Goal: Information Seeking & Learning: Learn about a topic

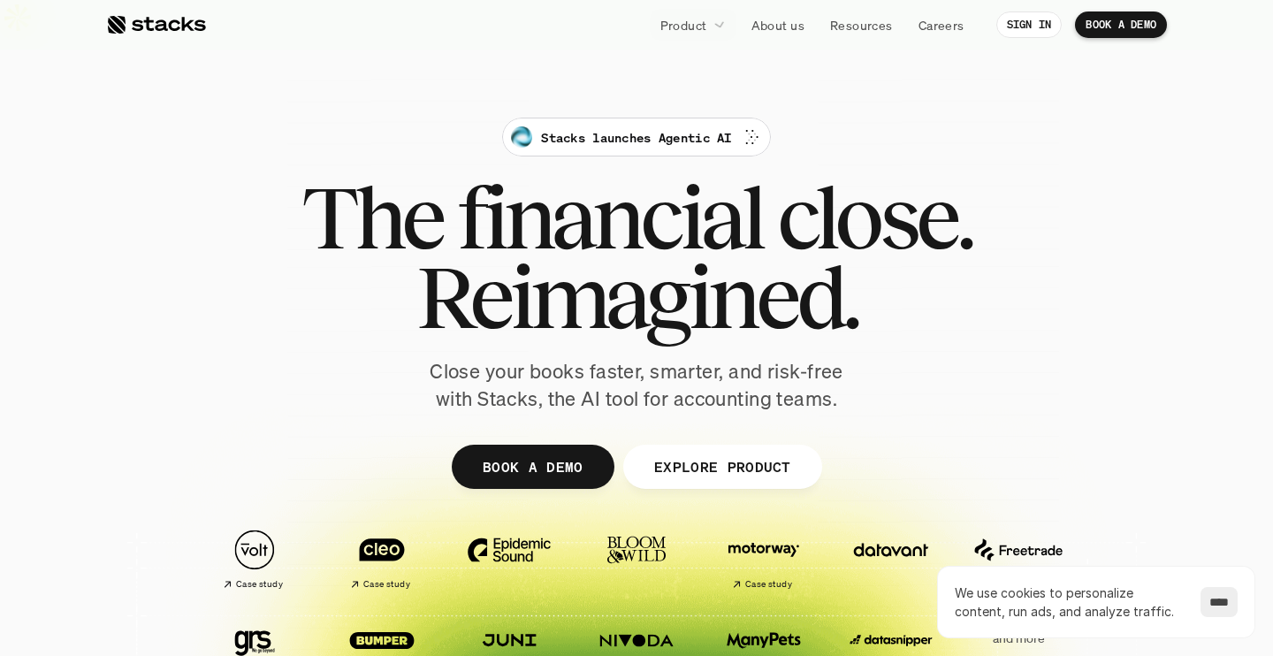
click at [410, 257] on h1 "Reimagined." at bounding box center [636, 297] width 670 height 80
drag, startPoint x: 559, startPoint y: 364, endPoint x: 876, endPoint y: 364, distance: 317.4
click at [876, 364] on div "Stacks launches Agentic AI The financial close. Reimagined. Close your books fa…" at bounding box center [636, 265] width 990 height 295
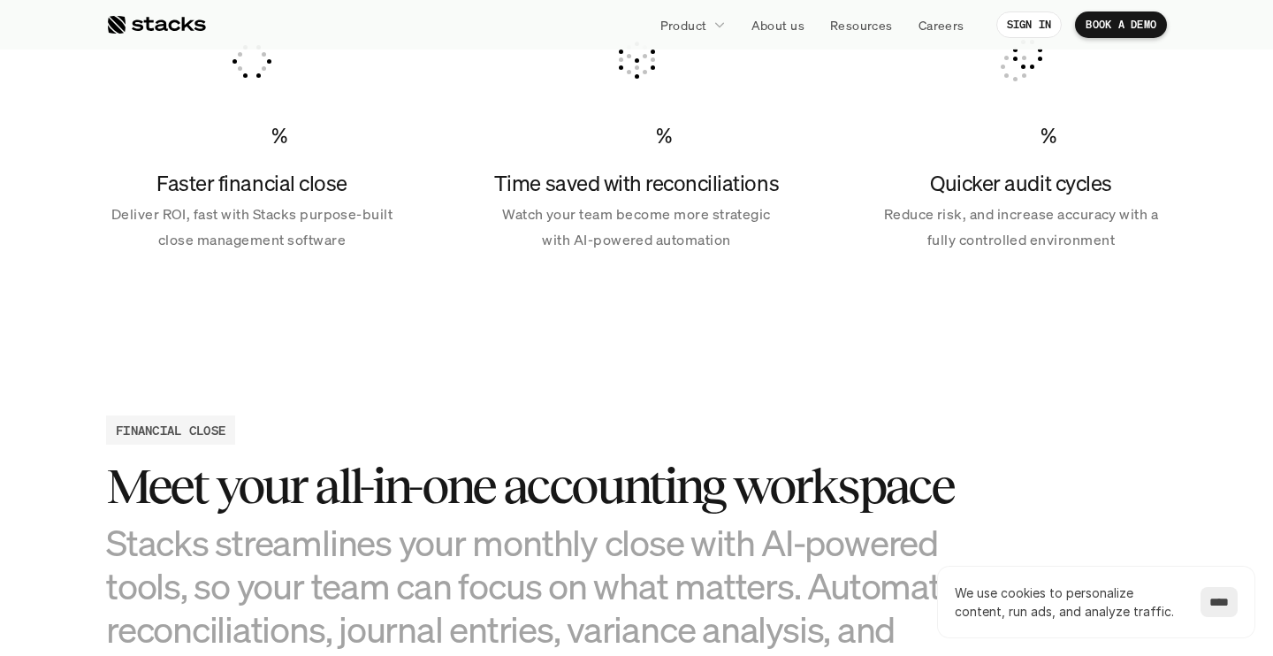
scroll to position [1668, 0]
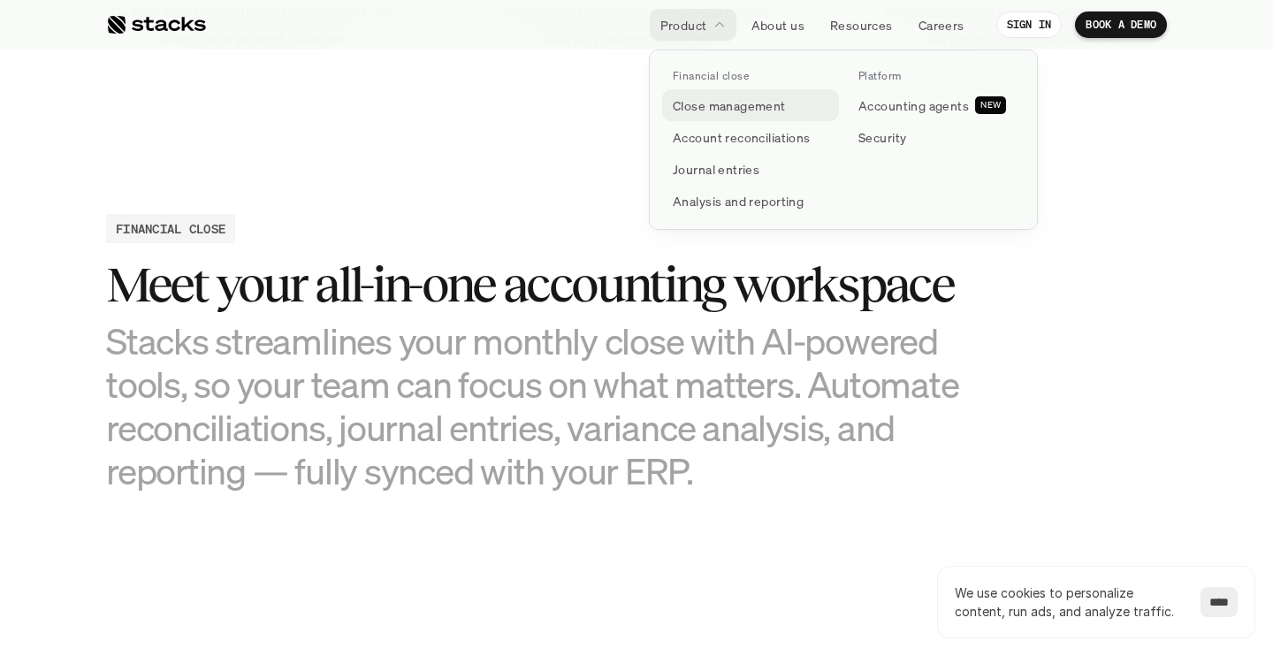
click at [722, 103] on p "Close management" at bounding box center [729, 105] width 113 height 19
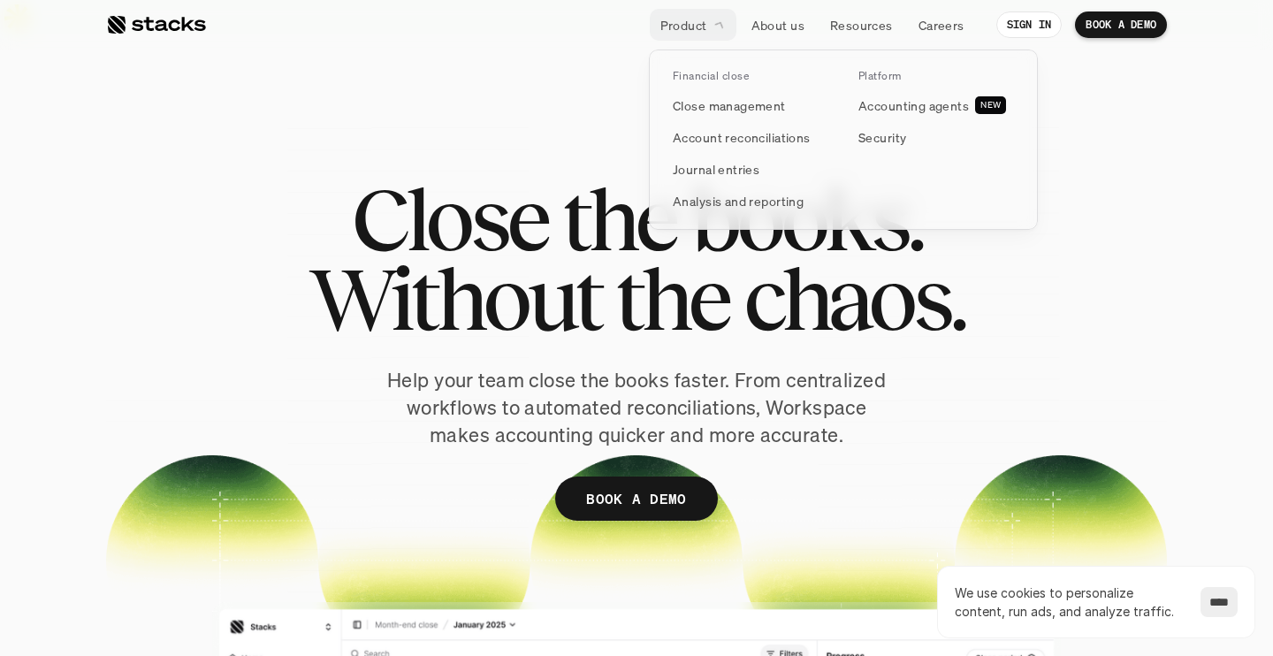
click at [715, 21] on icon at bounding box center [719, 25] width 17 height 17
click at [716, 109] on p "Close management" at bounding box center [729, 105] width 113 height 19
click at [733, 144] on p "Account reconciliations" at bounding box center [742, 137] width 138 height 19
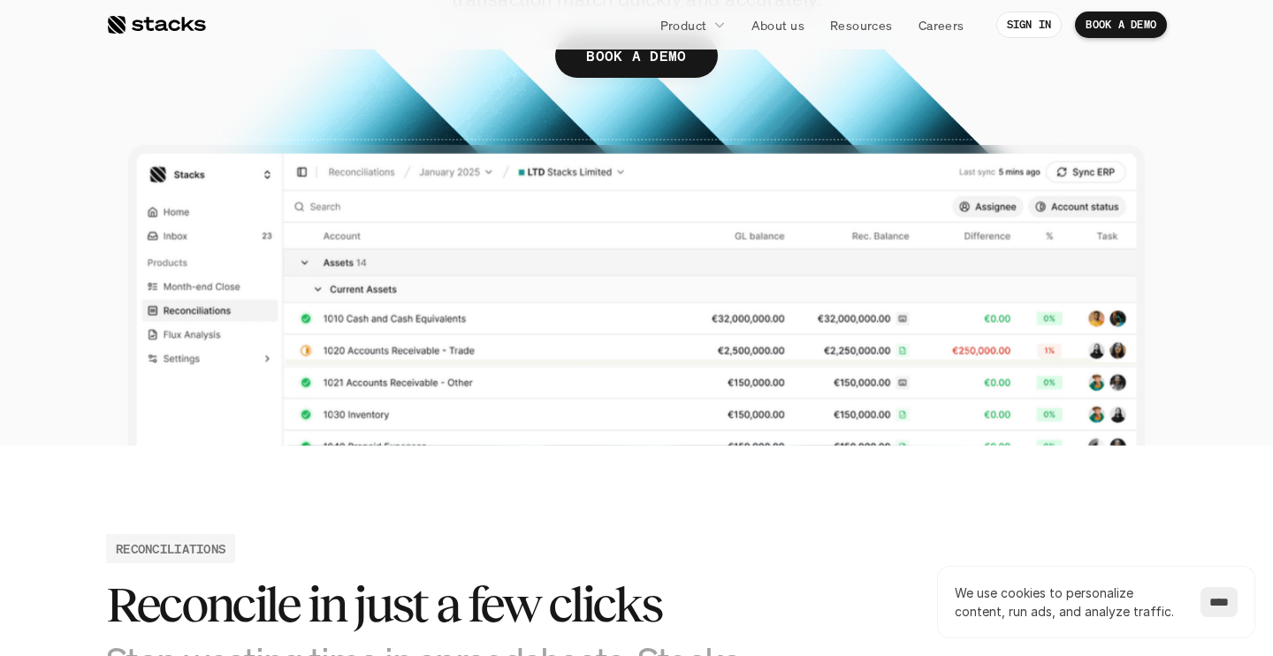
scroll to position [430, 0]
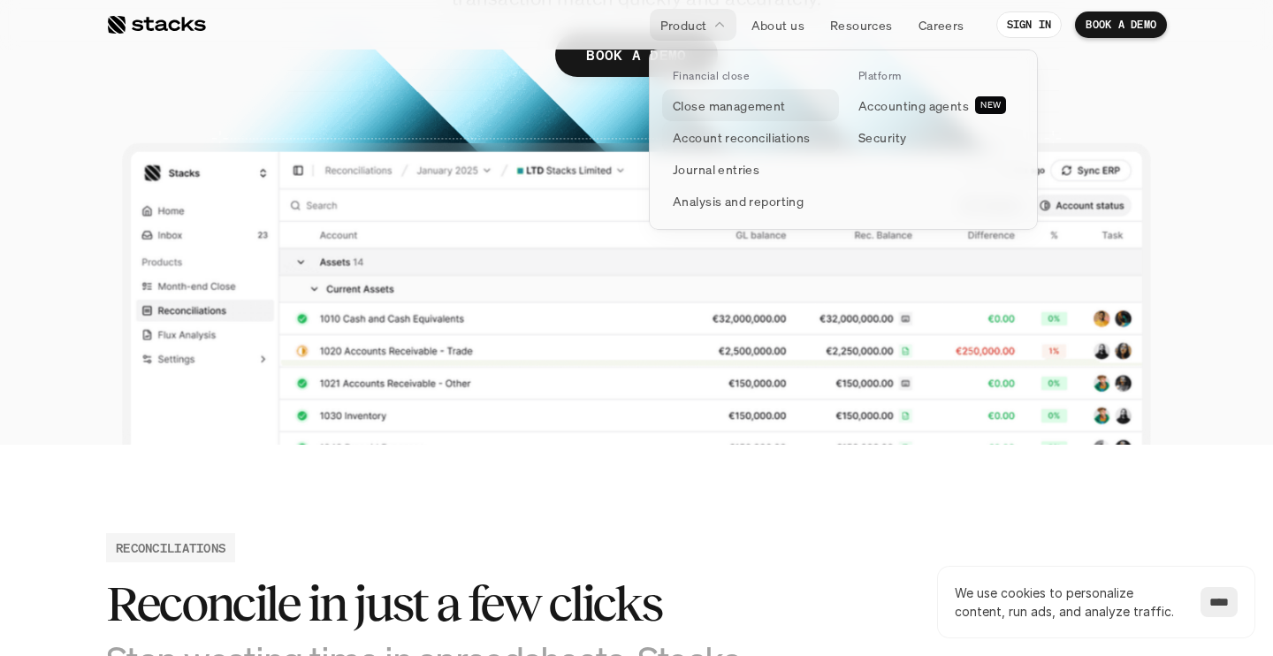
click at [724, 111] on p "Close management" at bounding box center [729, 105] width 113 height 19
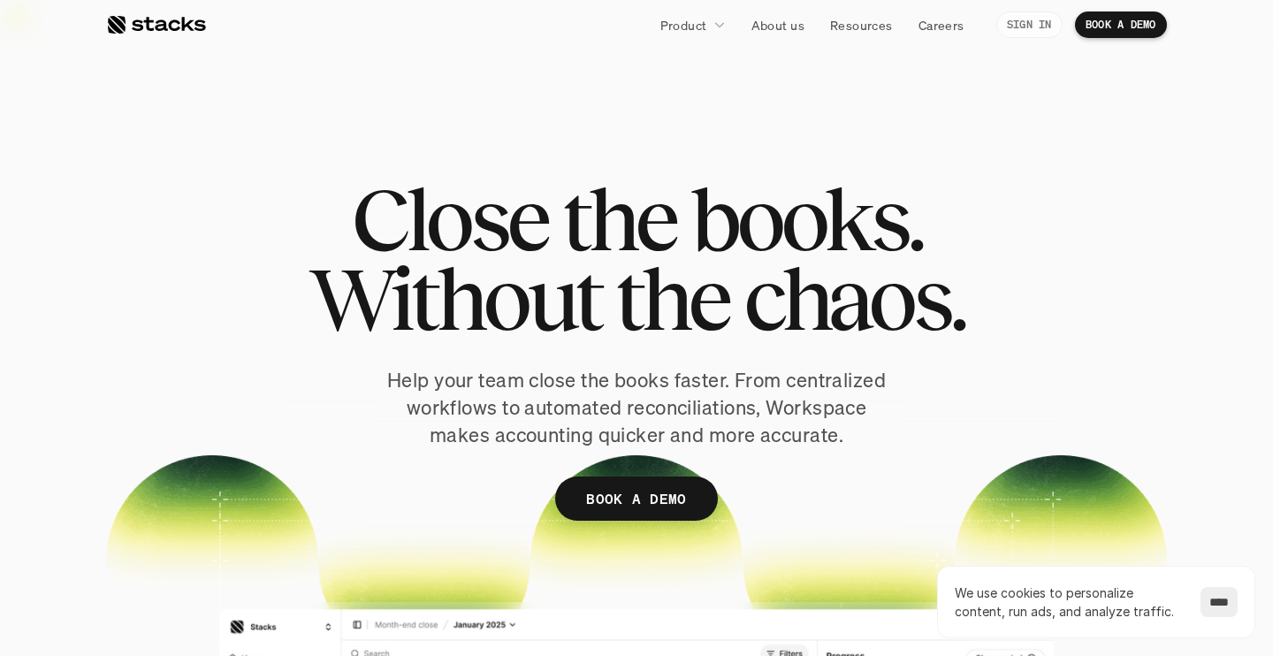
click at [1039, 27] on p "SIGN IN" at bounding box center [1029, 25] width 45 height 12
click at [179, 21] on div at bounding box center [156, 24] width 100 height 21
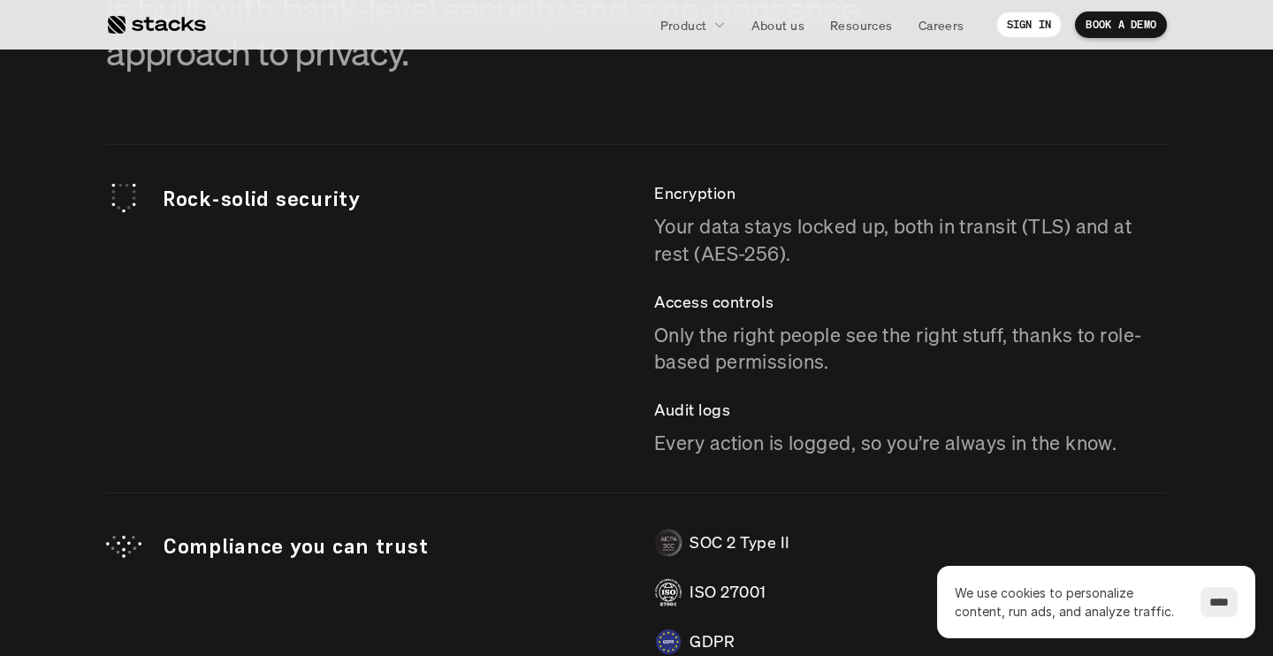
scroll to position [4978, 0]
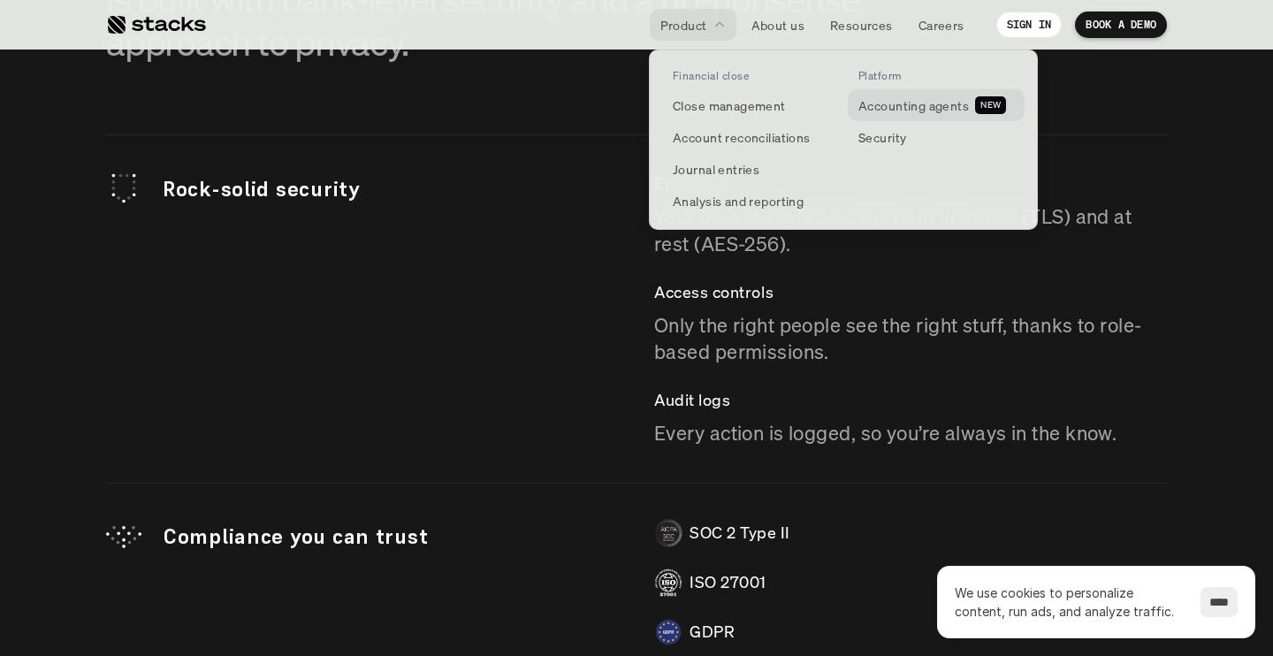
click at [896, 104] on p "Accounting agents" at bounding box center [913, 105] width 111 height 19
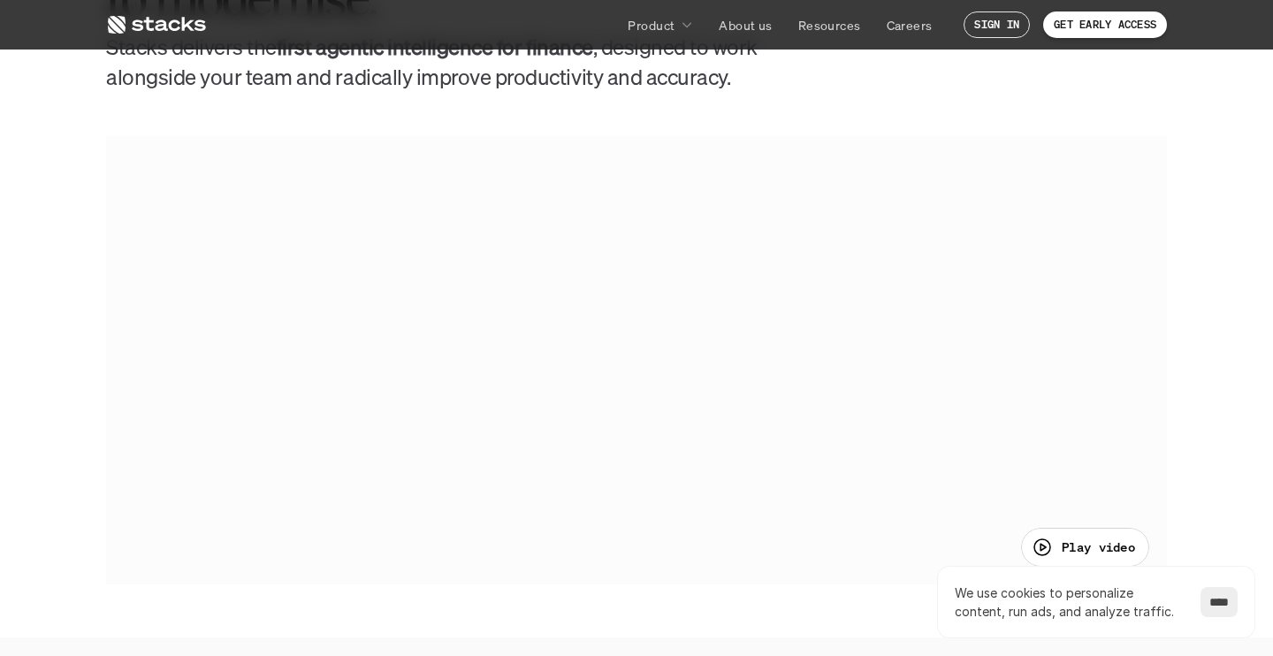
scroll to position [835, 0]
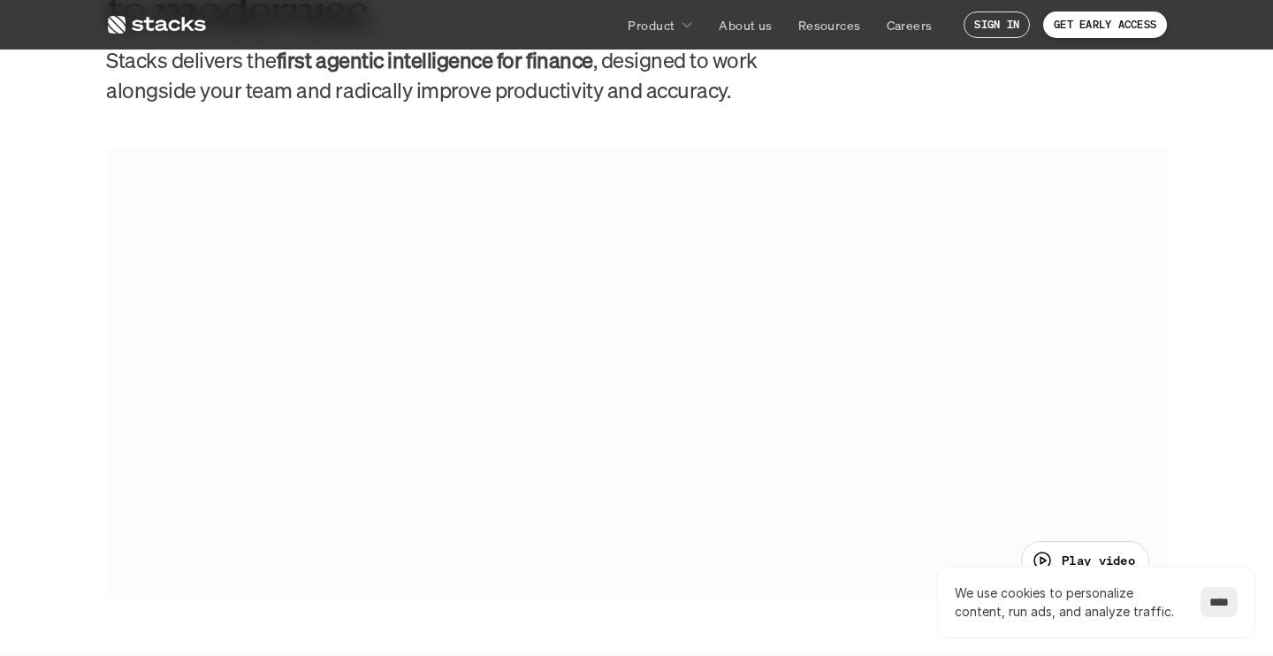
click at [1097, 551] on p "Play video" at bounding box center [1098, 560] width 73 height 19
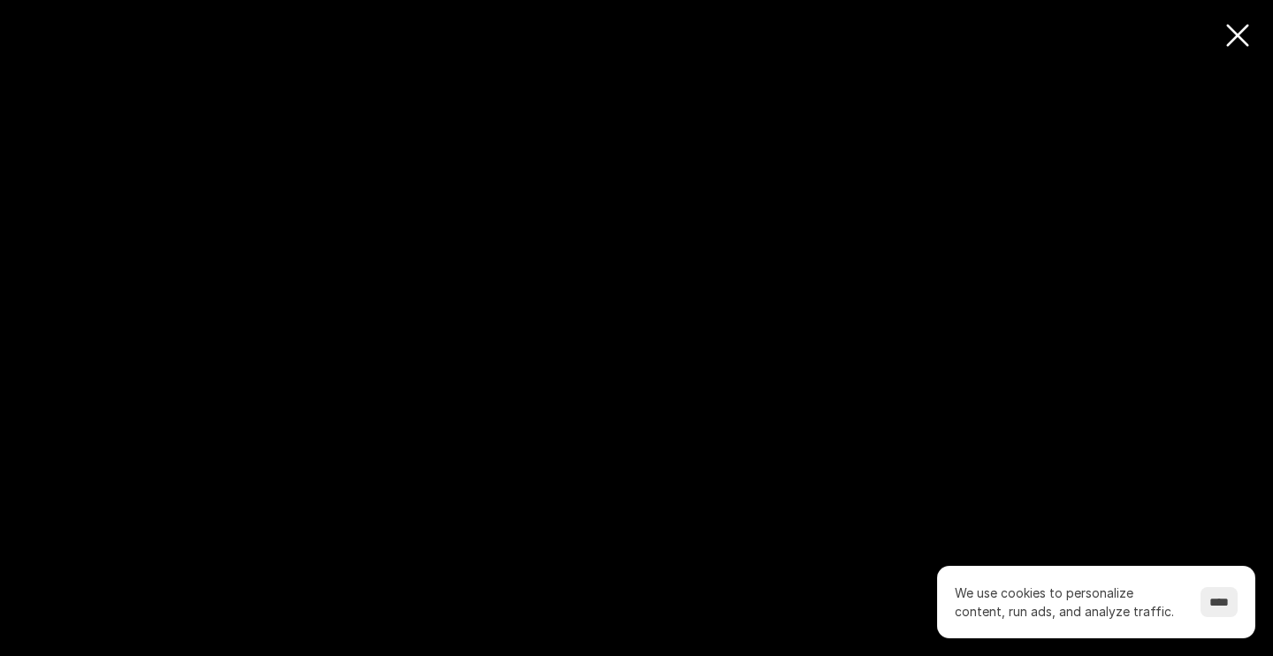
click at [1209, 610] on input "****" at bounding box center [1219, 602] width 37 height 30
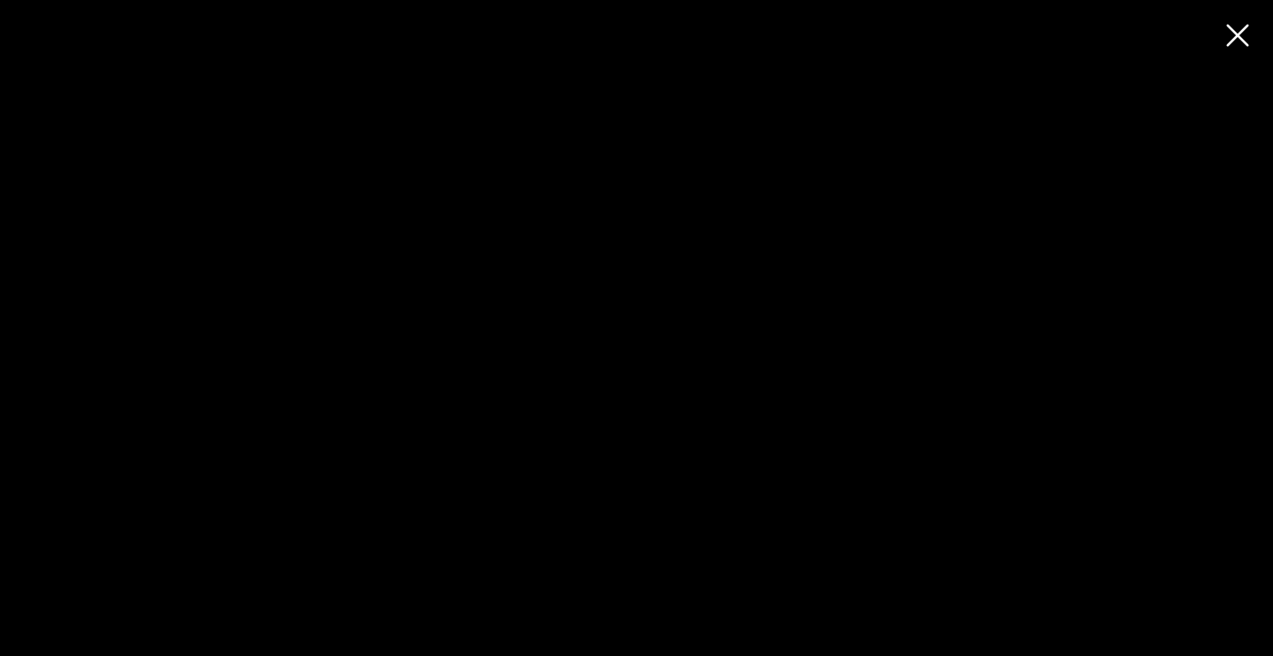
click at [1240, 45] on div at bounding box center [636, 328] width 1273 height 656
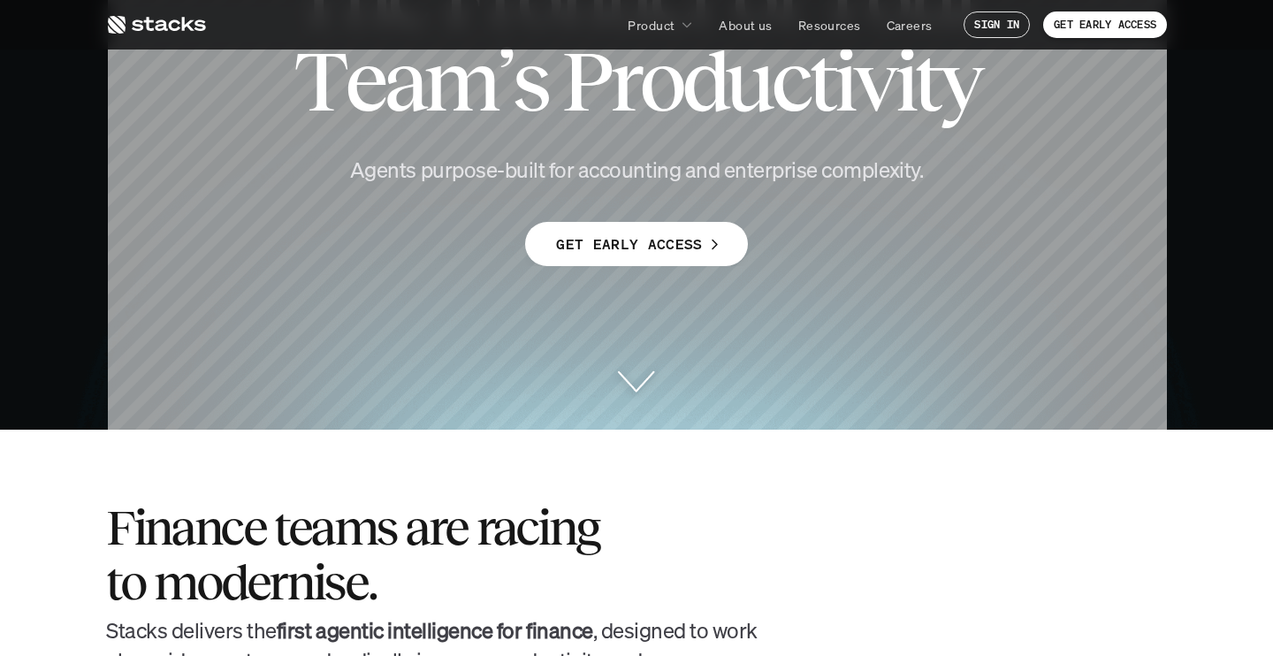
scroll to position [0, 0]
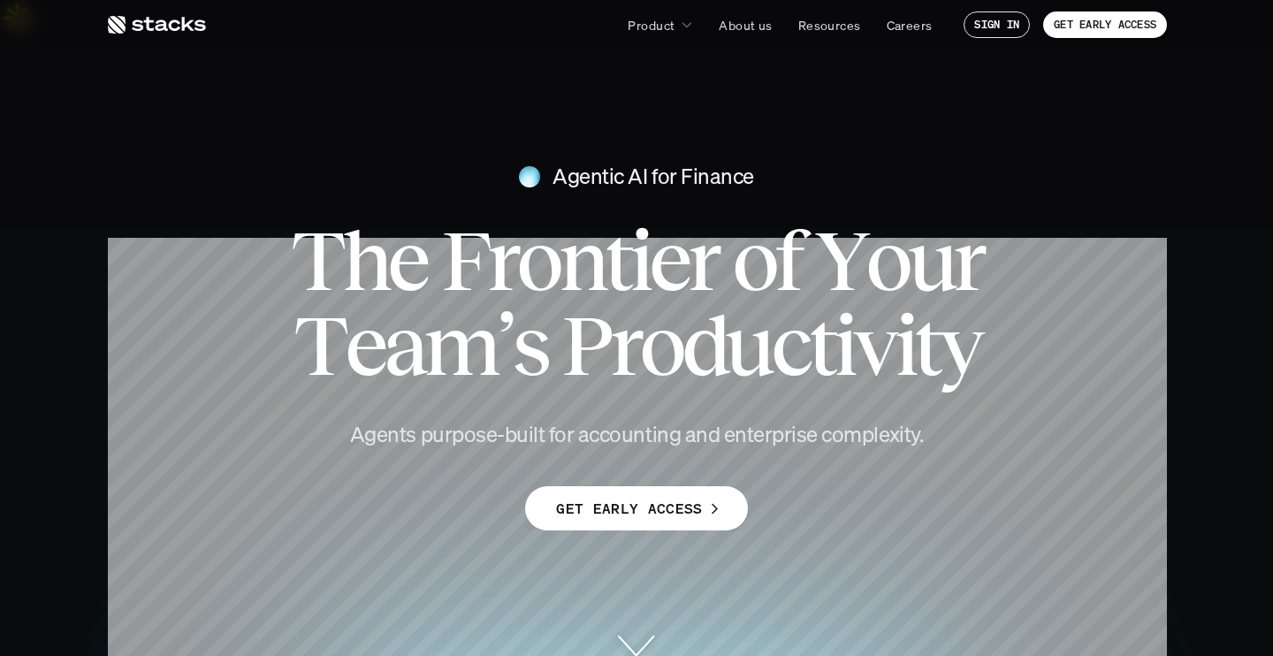
click at [1039, 162] on div "Agentic AI for Finance" at bounding box center [636, 177] width 884 height 30
